Goal: Transaction & Acquisition: Purchase product/service

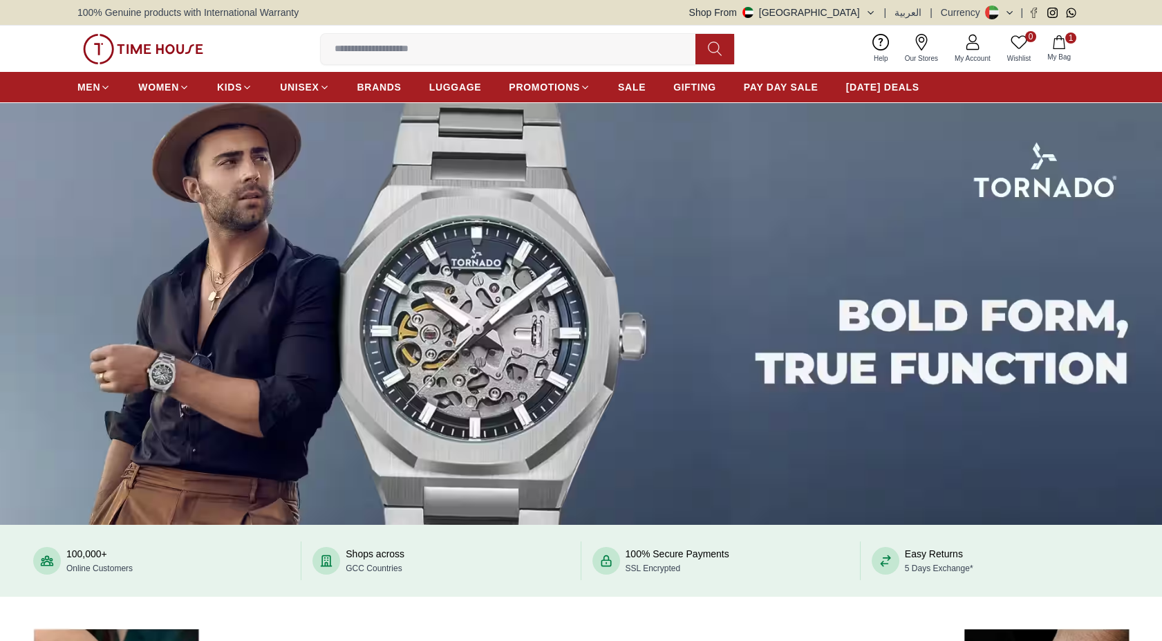
click at [860, 8] on button "Shop From UAE" at bounding box center [782, 13] width 187 height 14
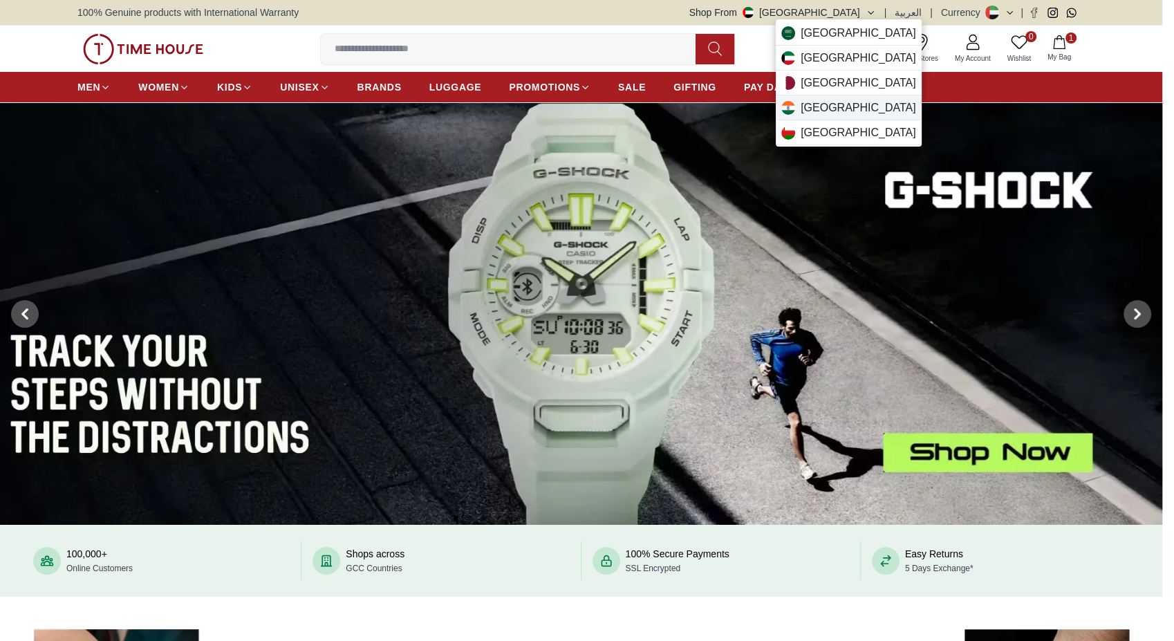
click at [834, 100] on div "India" at bounding box center [849, 107] width 146 height 25
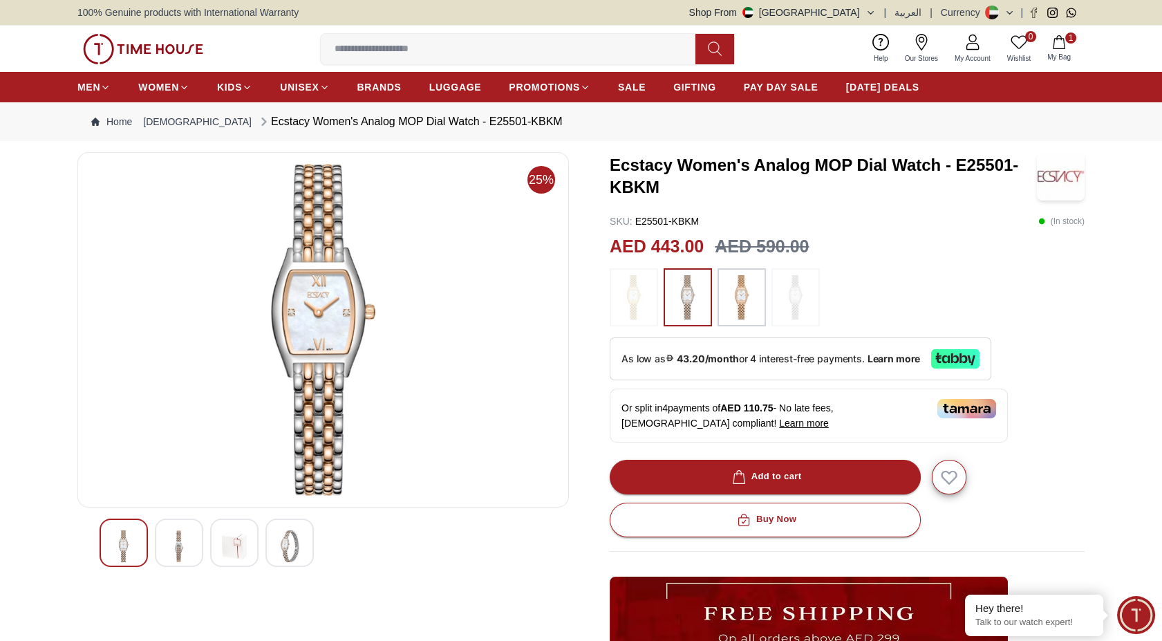
click at [738, 312] on img at bounding box center [741, 297] width 35 height 44
